Goal: Information Seeking & Learning: Find specific fact

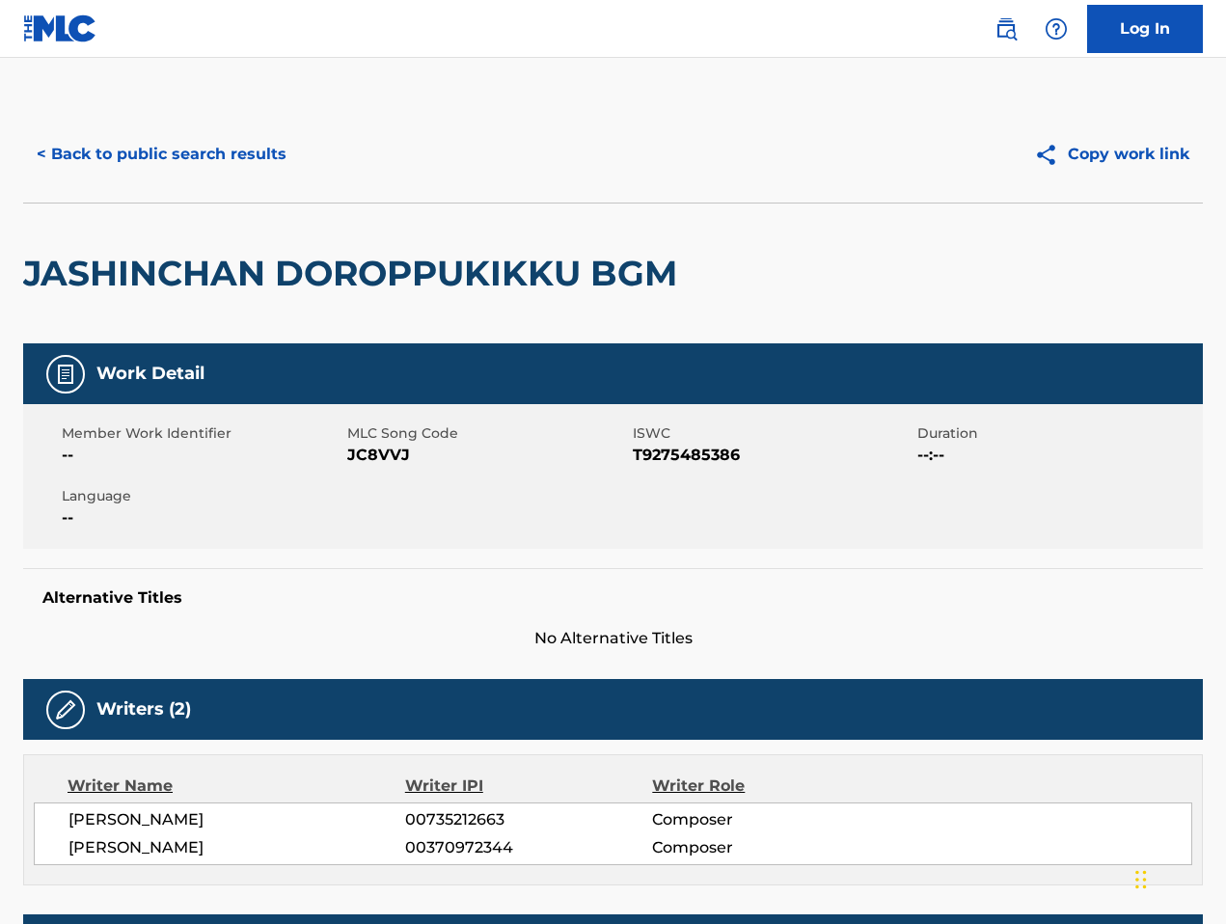
click at [1006, 18] on img at bounding box center [1005, 28] width 23 height 23
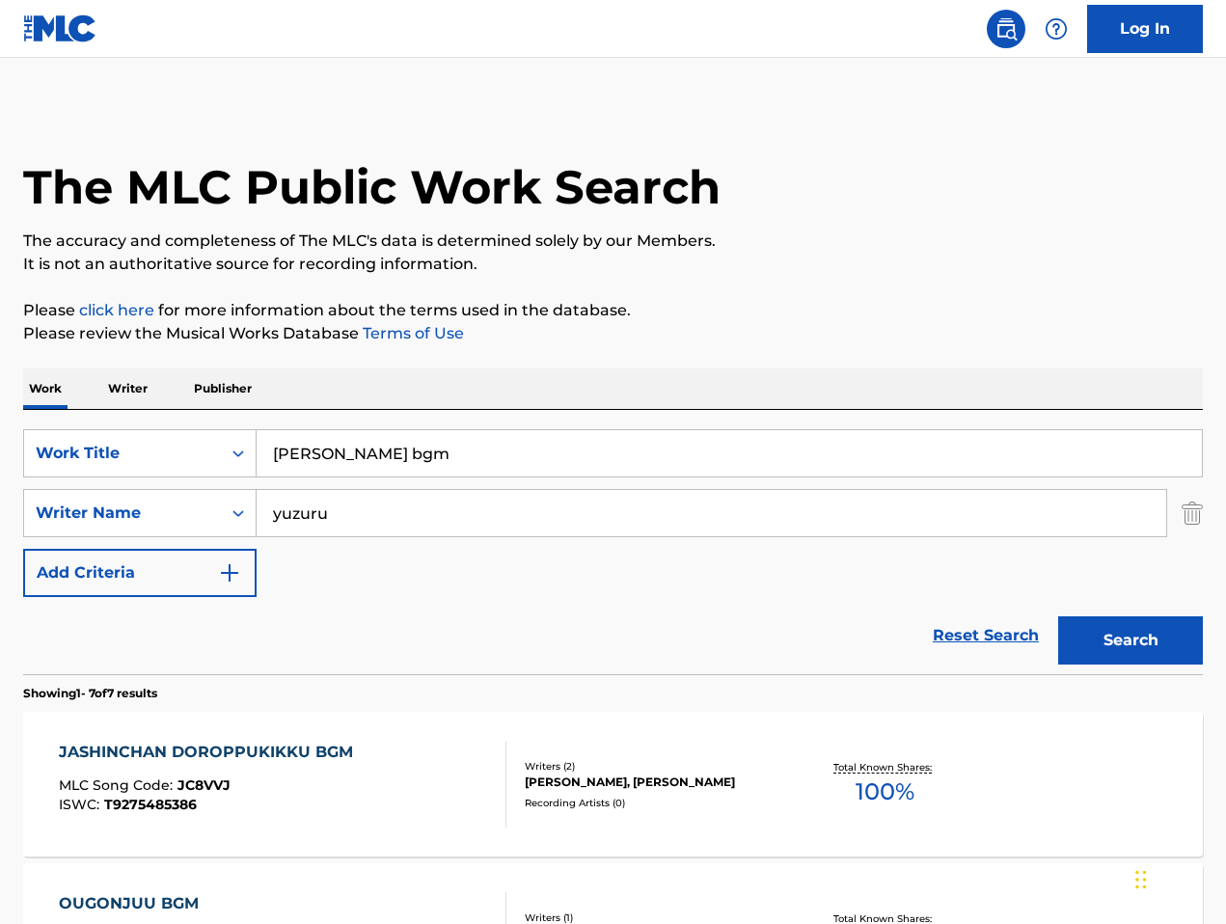
click at [621, 451] on input "[PERSON_NAME] bgm" at bounding box center [728, 453] width 945 height 46
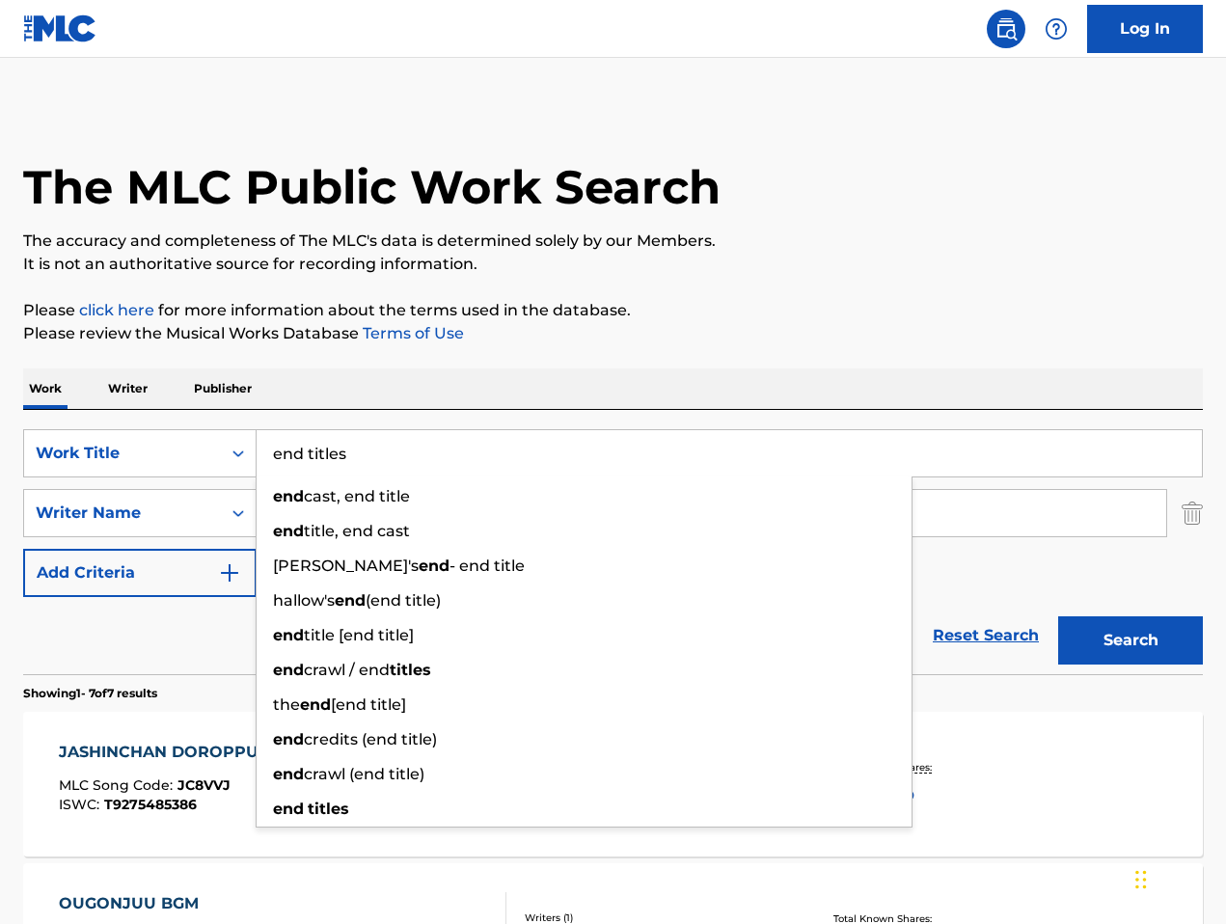
type input "end titles"
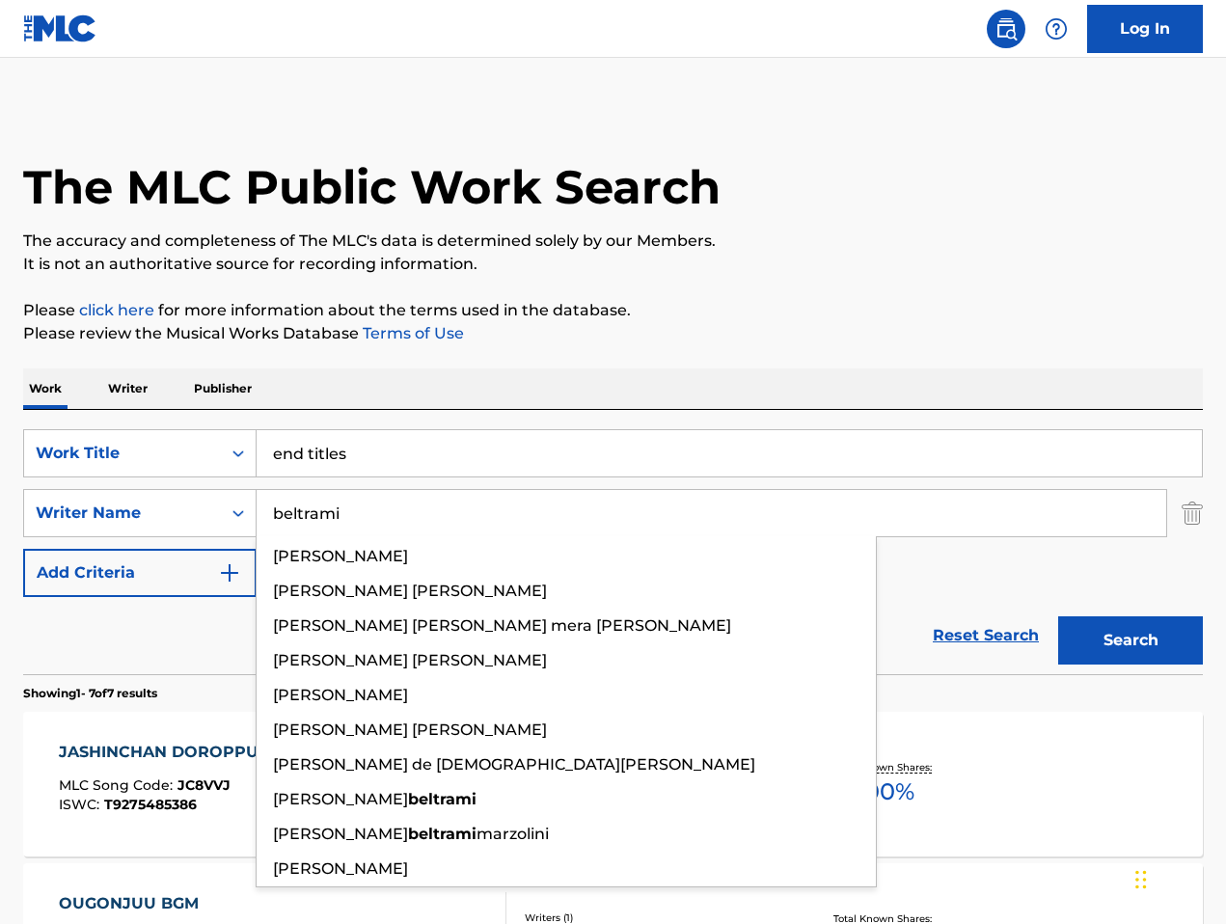
click at [1058, 616] on button "Search" at bounding box center [1130, 640] width 145 height 48
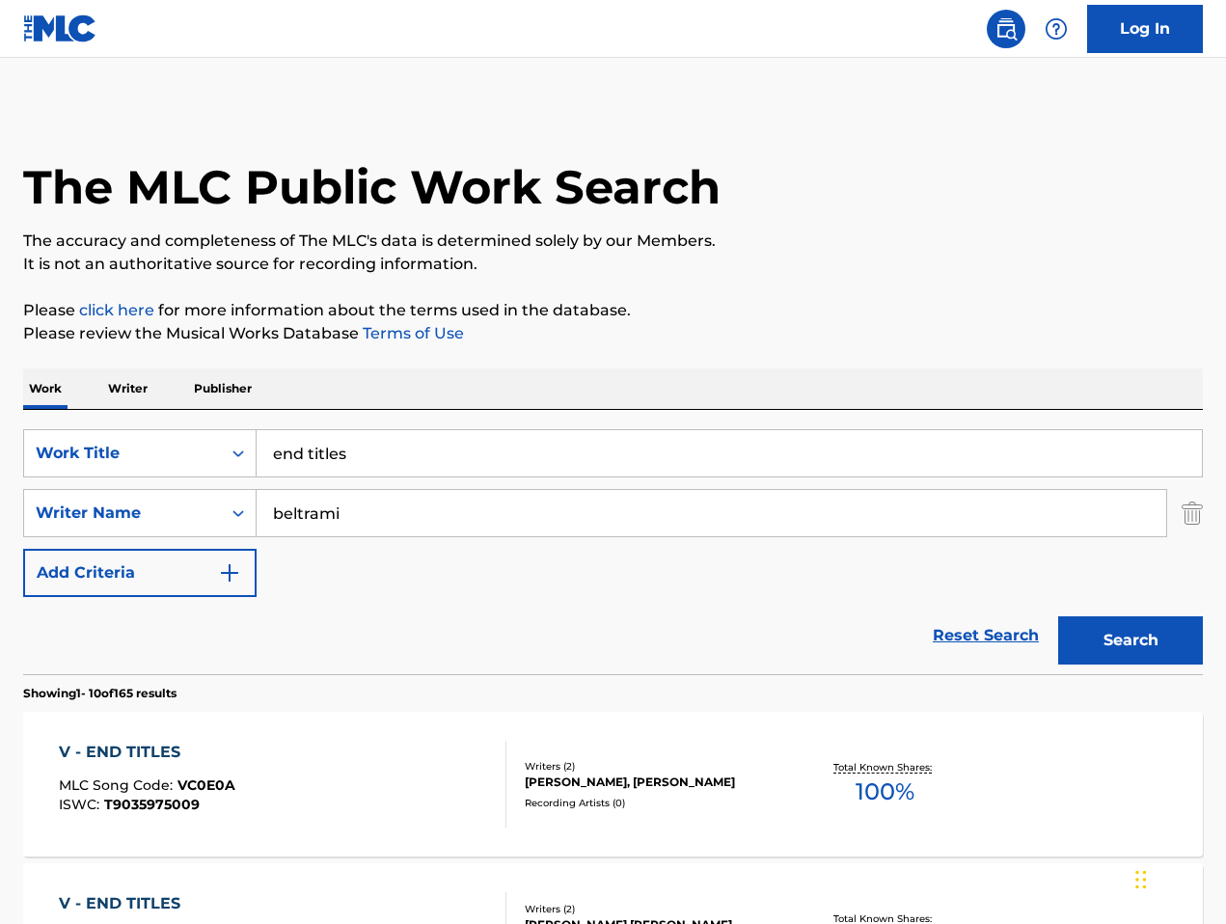
click at [606, 526] on input "beltrami" at bounding box center [710, 513] width 909 height 46
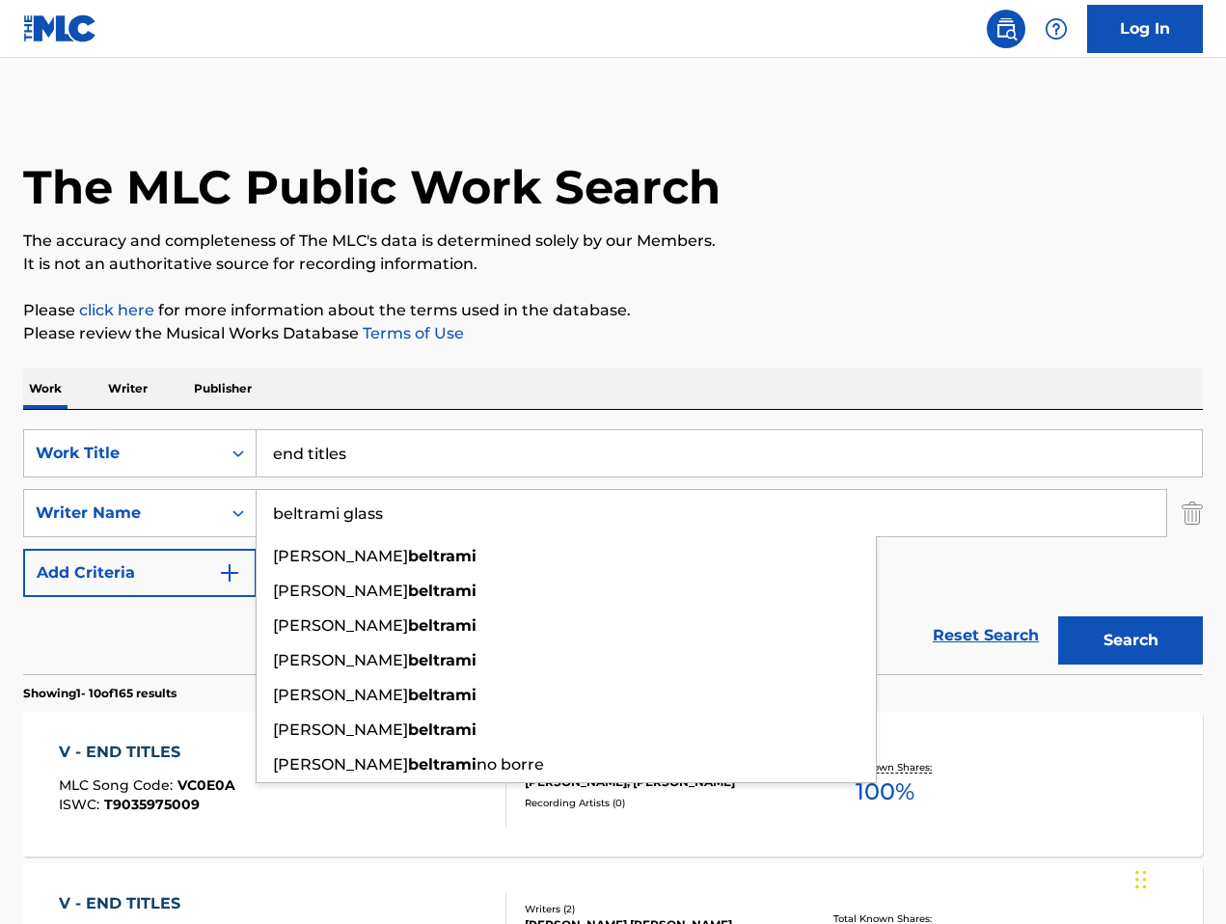
click at [1058, 616] on button "Search" at bounding box center [1130, 640] width 145 height 48
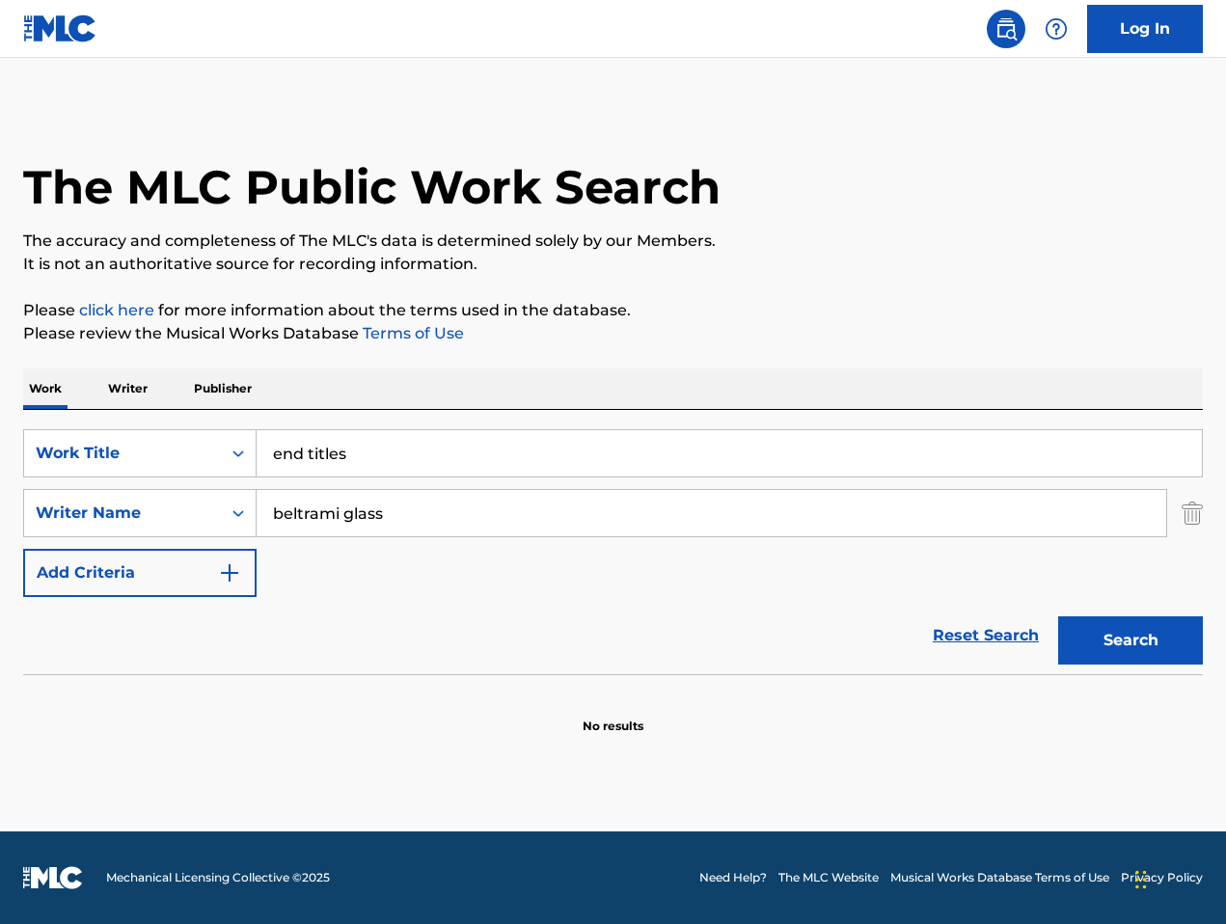
click at [601, 519] on input "beltrami glass" at bounding box center [710, 513] width 909 height 46
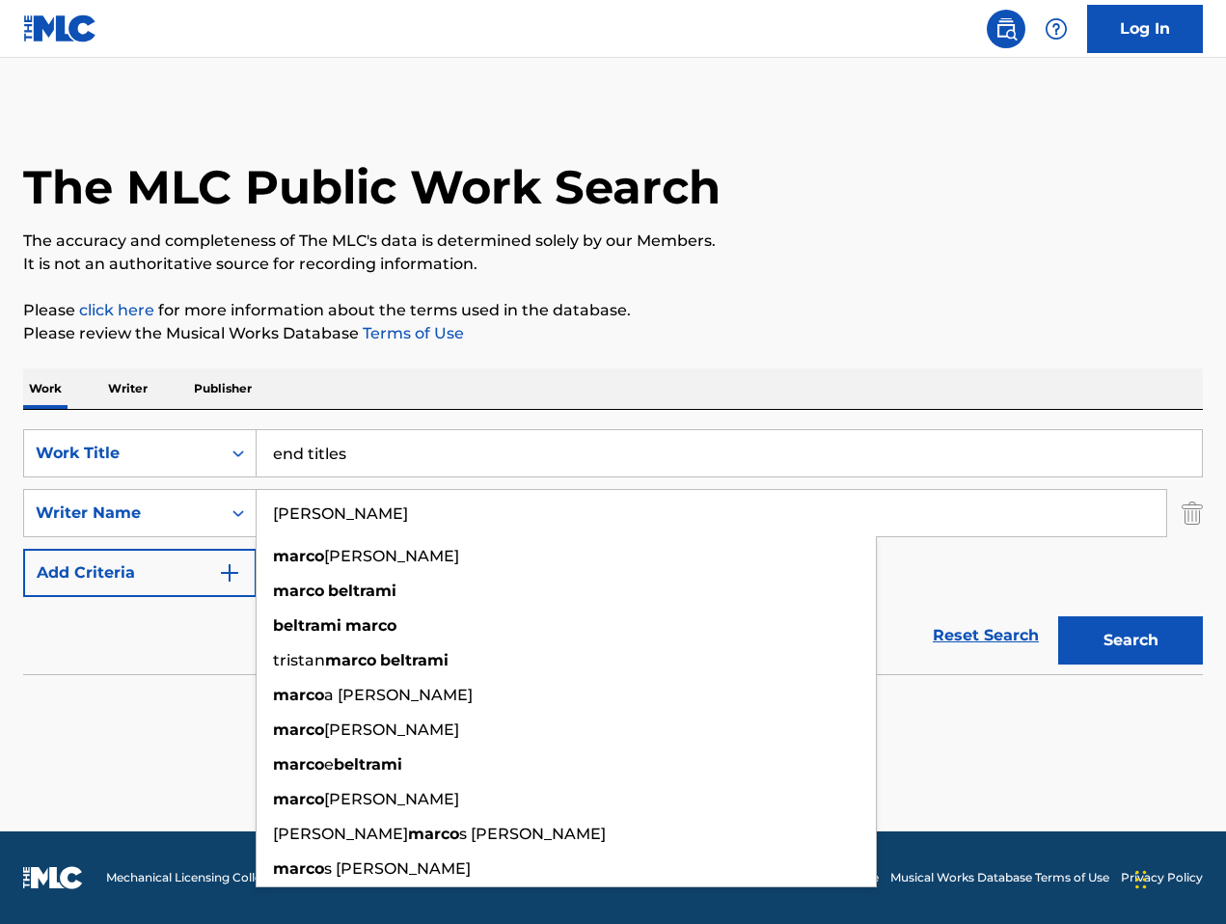
type input "[PERSON_NAME]"
click at [1058, 616] on button "Search" at bounding box center [1130, 640] width 145 height 48
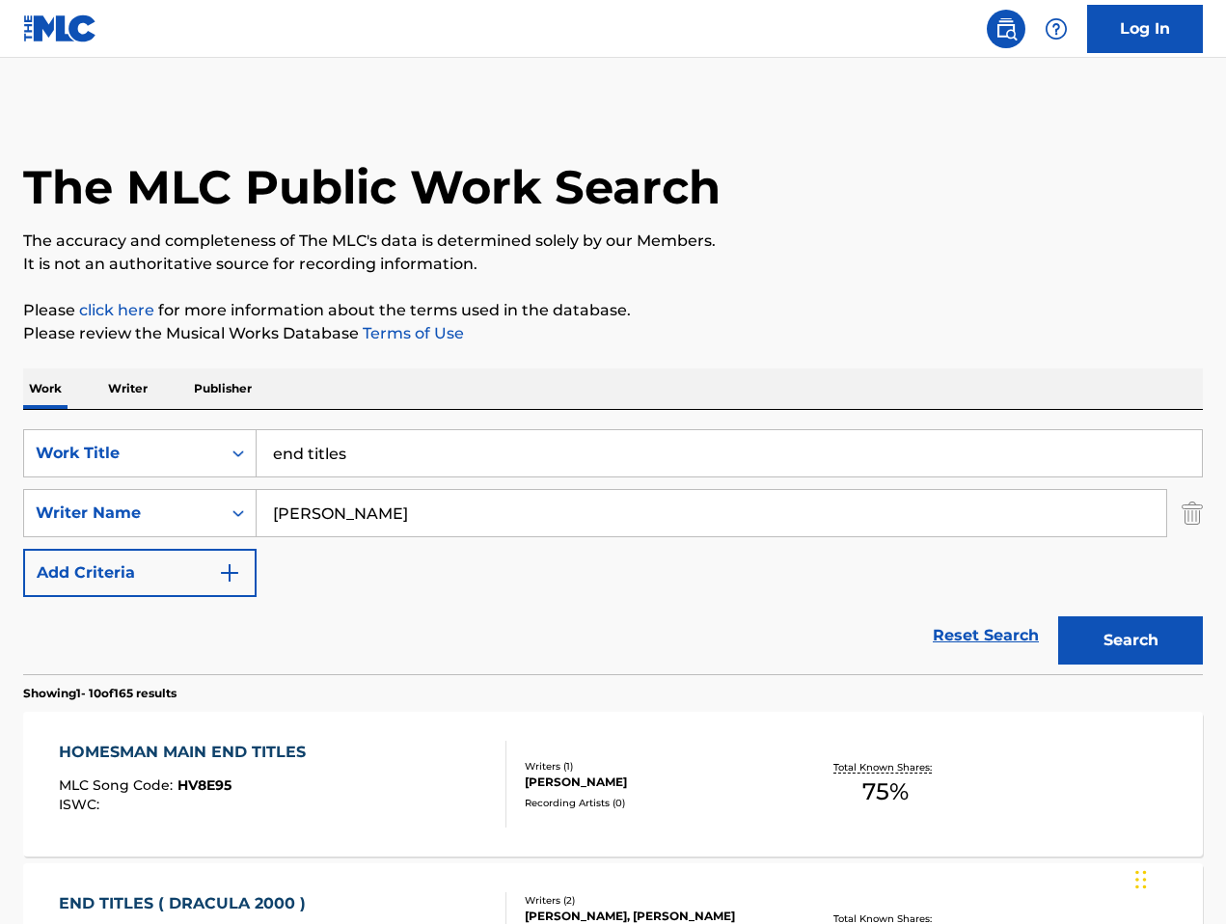
click at [483, 626] on div "Reset Search Search" at bounding box center [612, 635] width 1179 height 77
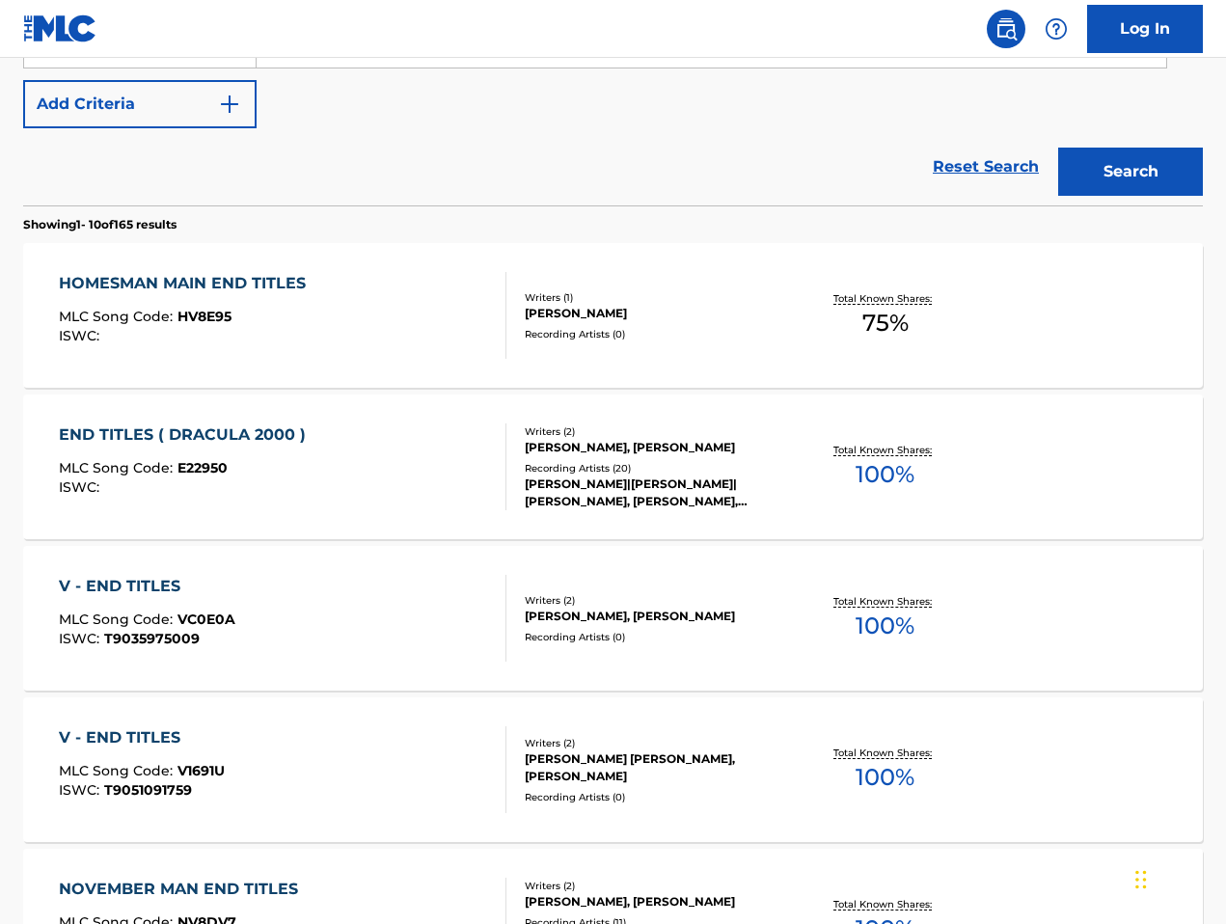
scroll to position [482, 0]
